Goal: Find specific page/section: Find specific page/section

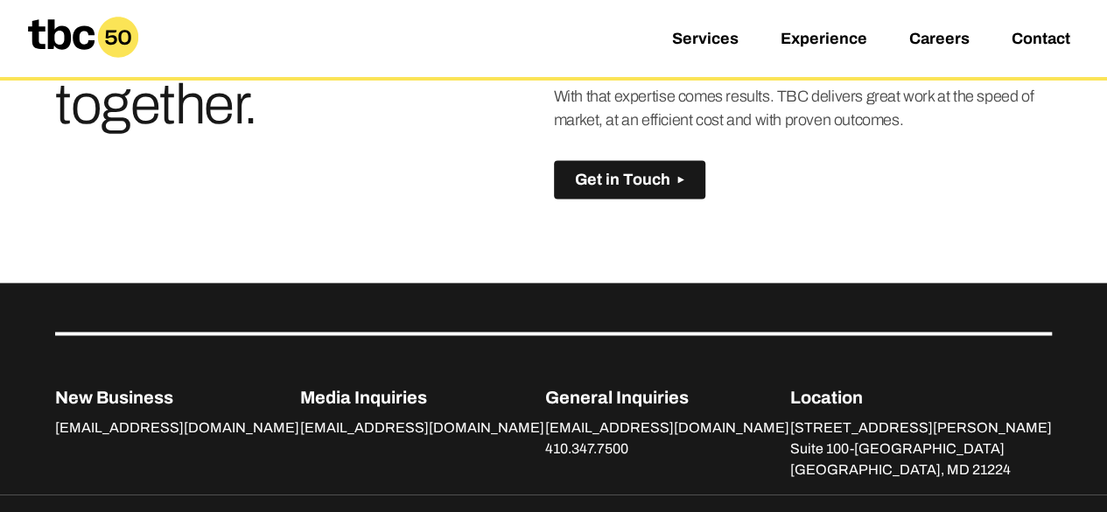
scroll to position [1138, 0]
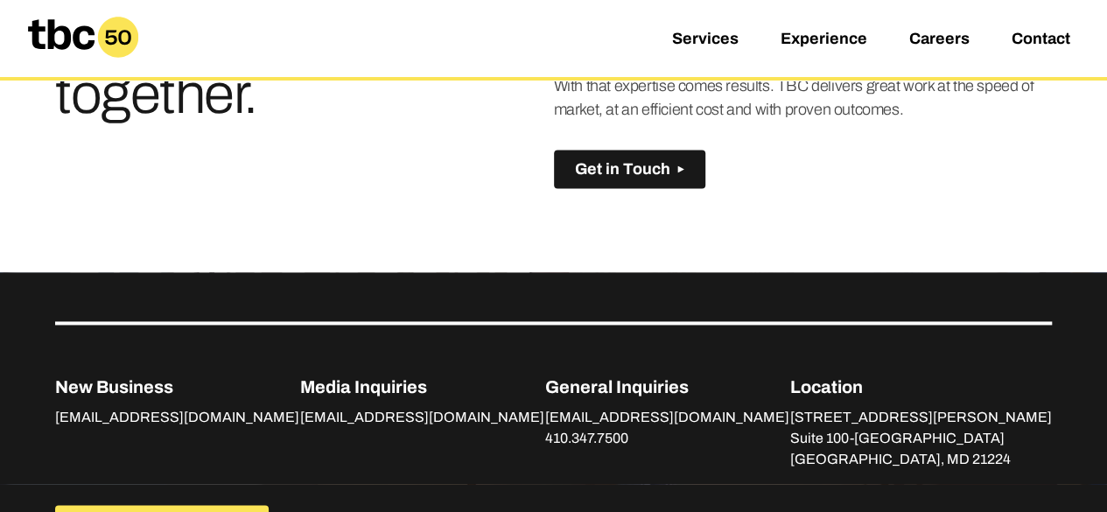
click at [840, 40] on link "Experience" at bounding box center [824, 40] width 87 height 21
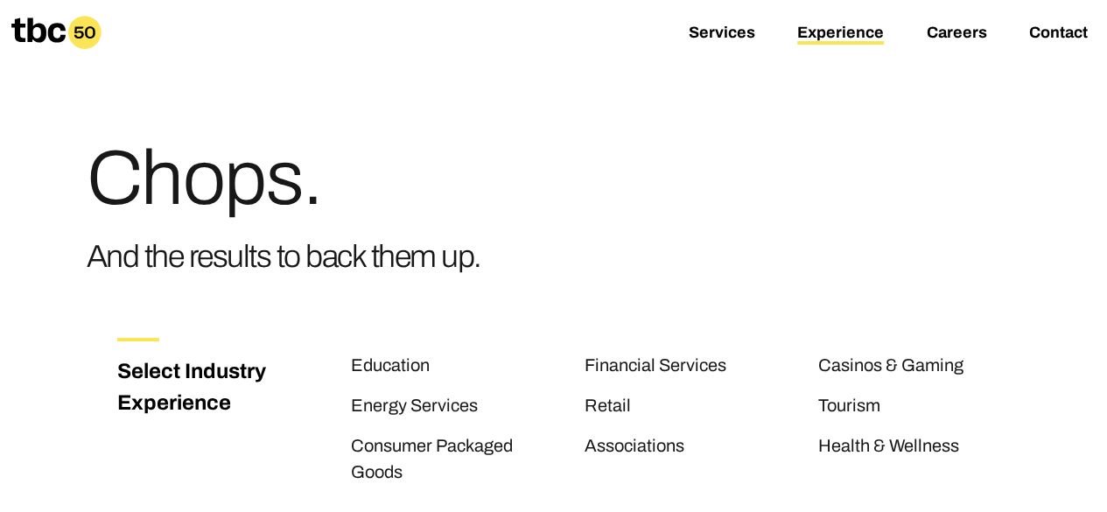
scroll to position [88, 0]
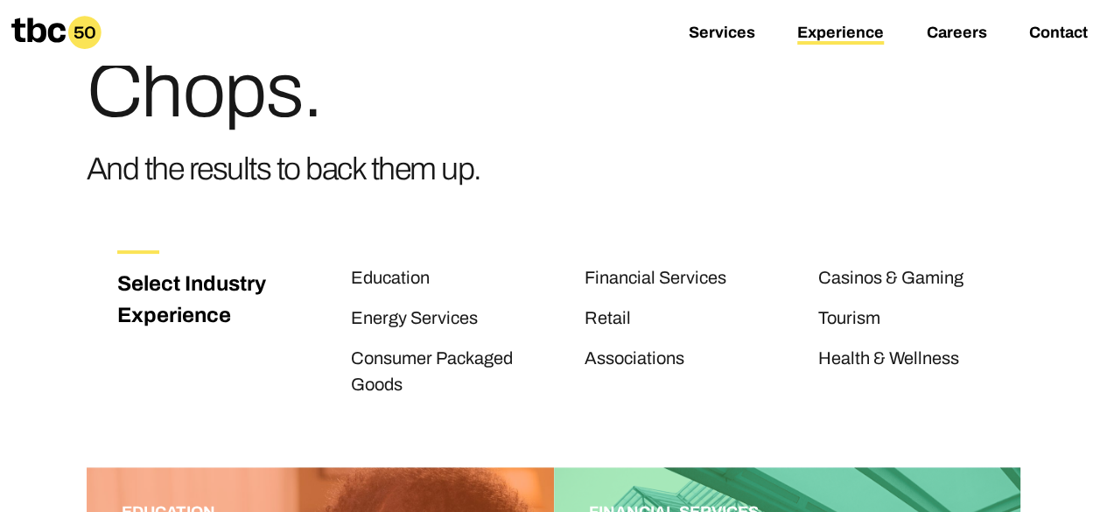
click at [643, 360] on link "Associations" at bounding box center [635, 359] width 100 height 23
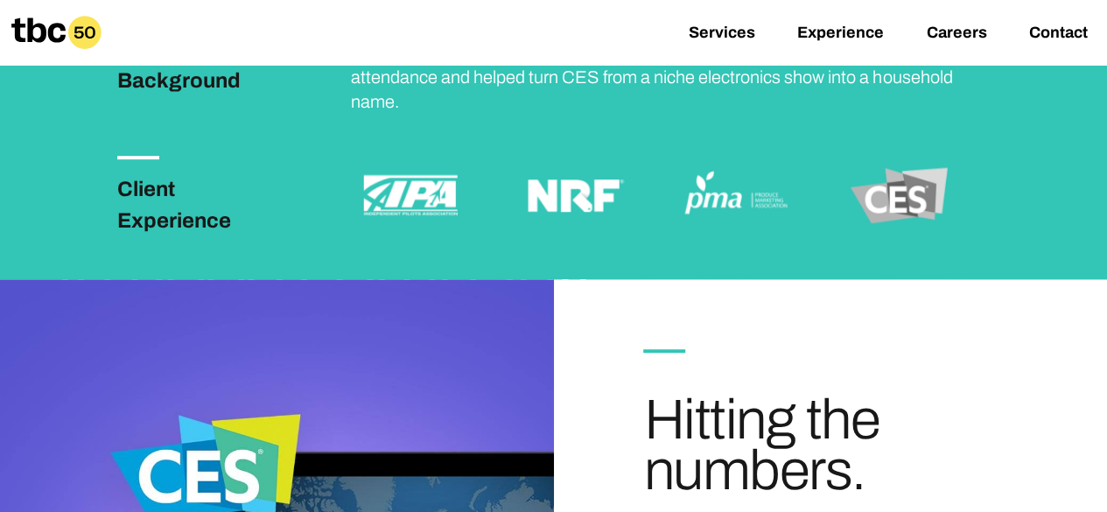
scroll to position [438, 0]
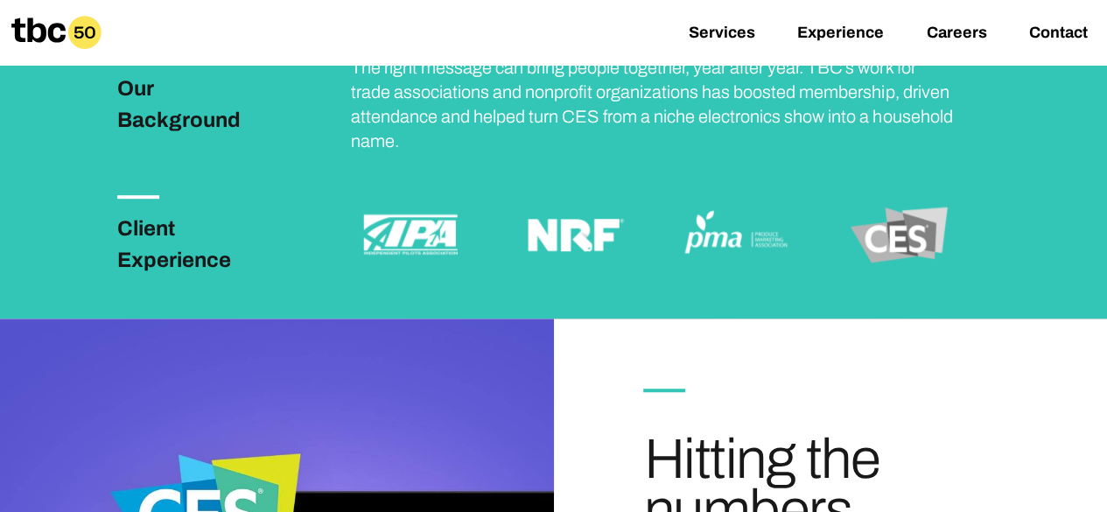
click at [167, 246] on h3 "Client Experience" at bounding box center [201, 244] width 168 height 63
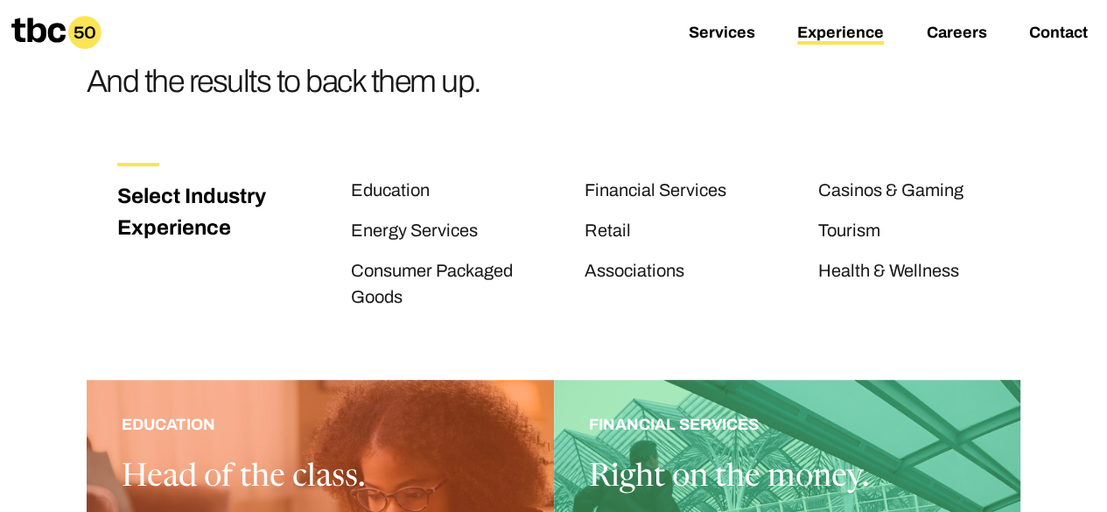
scroll to position [263, 0]
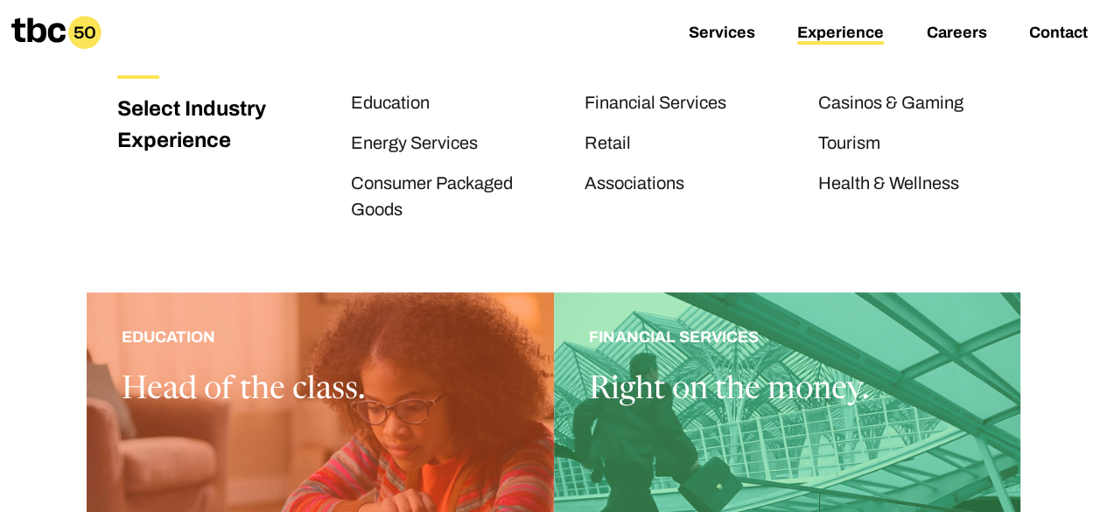
click at [852, 193] on link "Health & Wellness" at bounding box center [888, 184] width 141 height 23
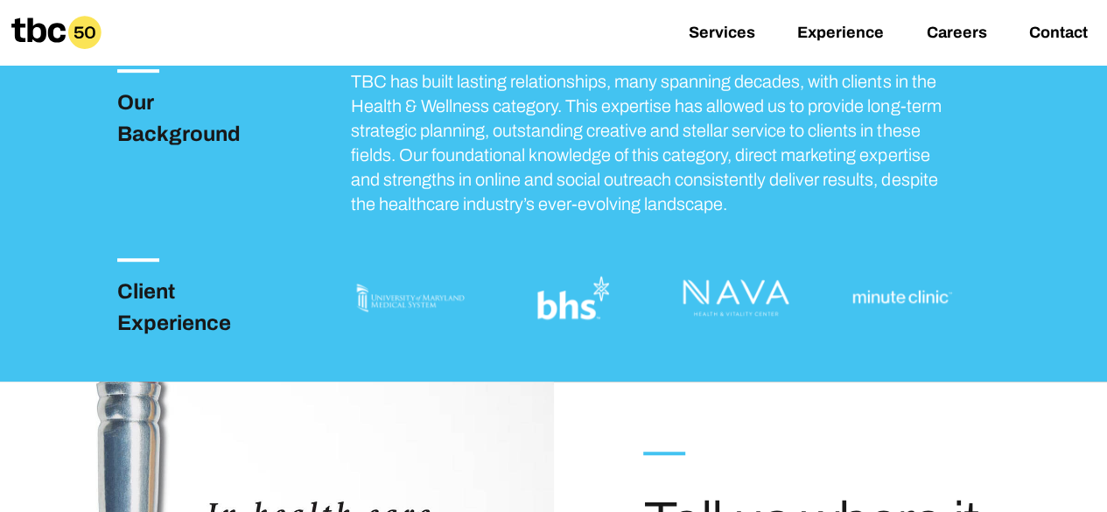
scroll to position [438, 0]
